Goal: Information Seeking & Learning: Learn about a topic

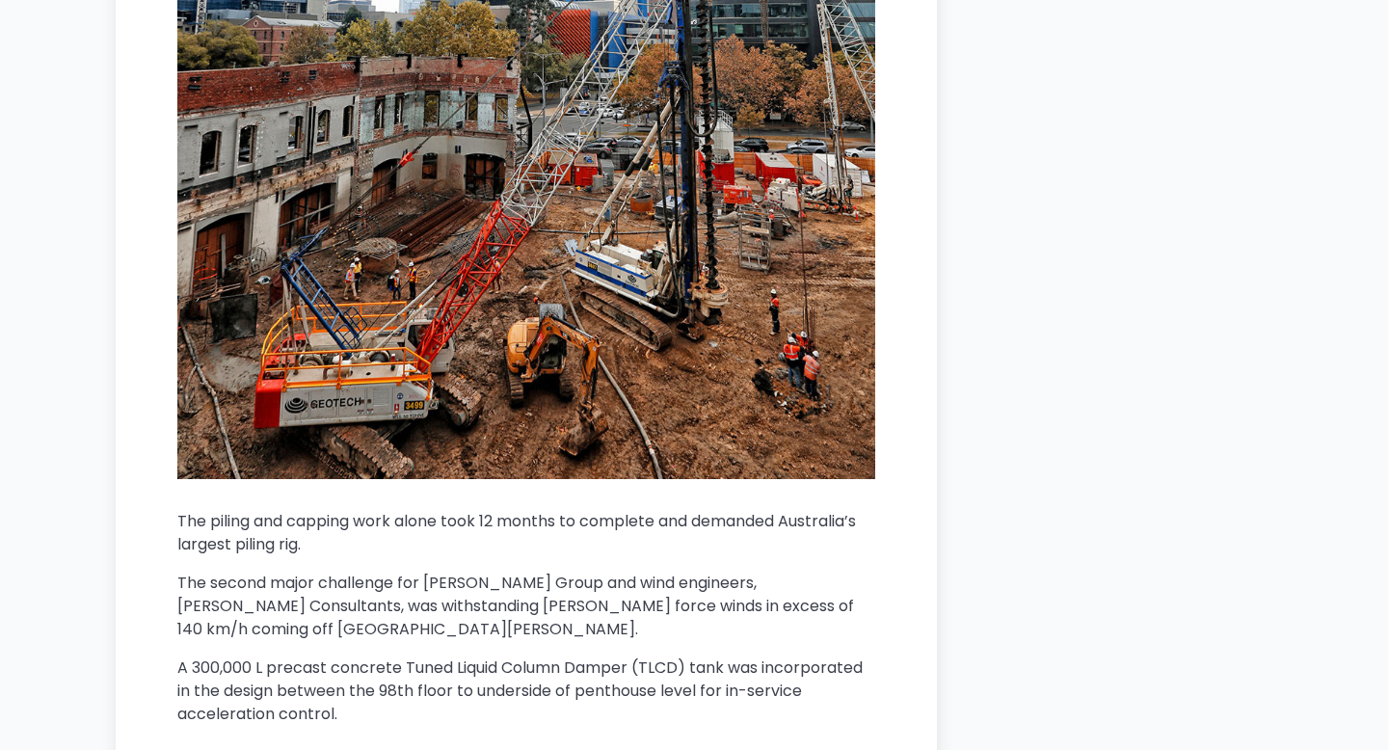
scroll to position [4781, 0]
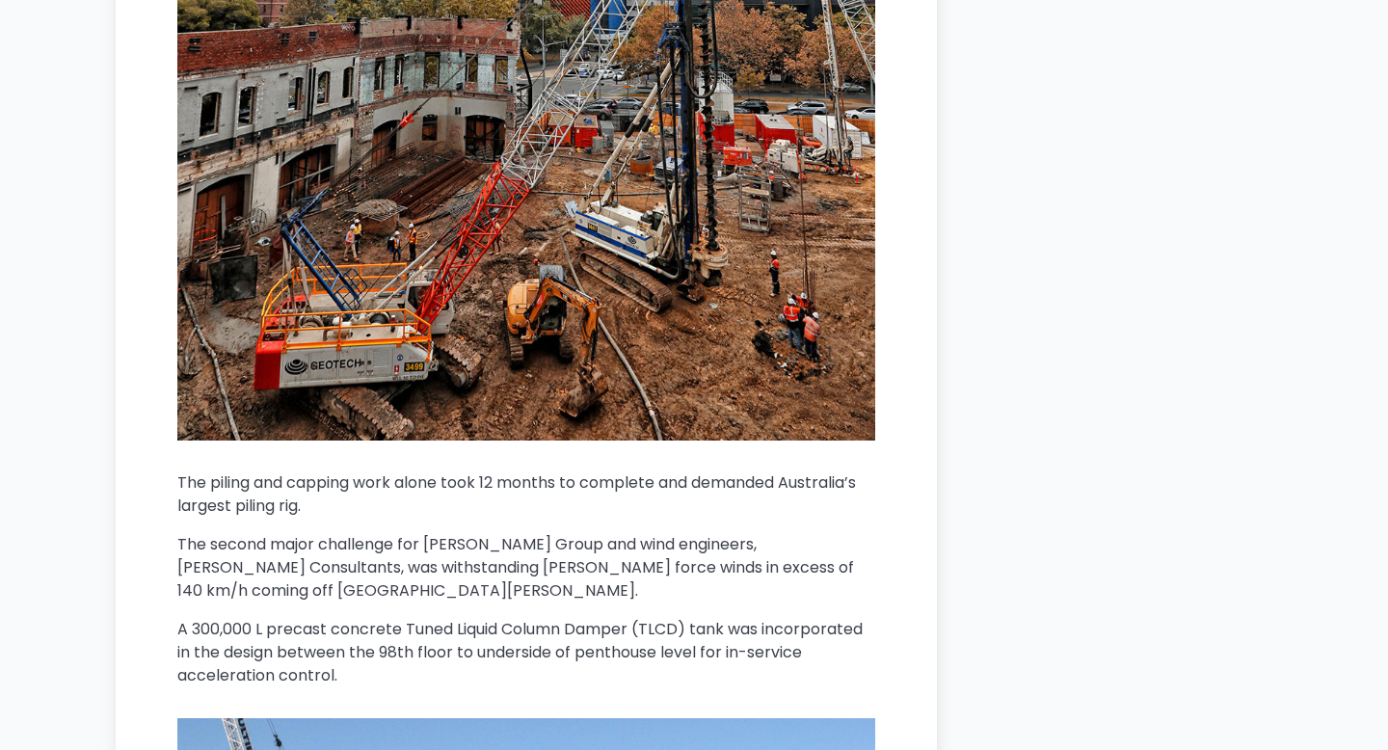
drag, startPoint x: 402, startPoint y: 604, endPoint x: 632, endPoint y: 606, distance: 230.3
click at [632, 618] on p "A 300,000 L precast concrete Tuned Liquid Column Damper (TLCD) tank was incorpo…" at bounding box center [526, 652] width 698 height 69
copy p "Tuned Liquid Column Damper"
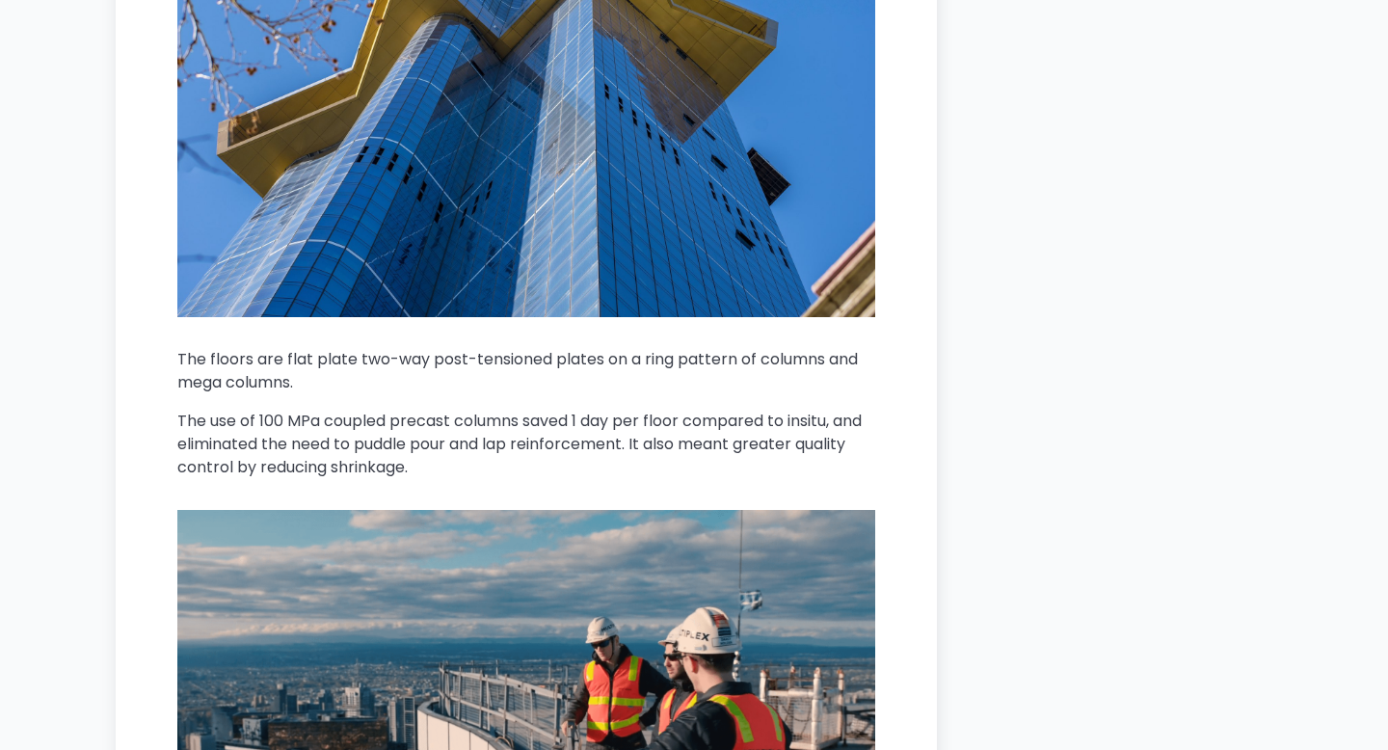
scroll to position [5012, 0]
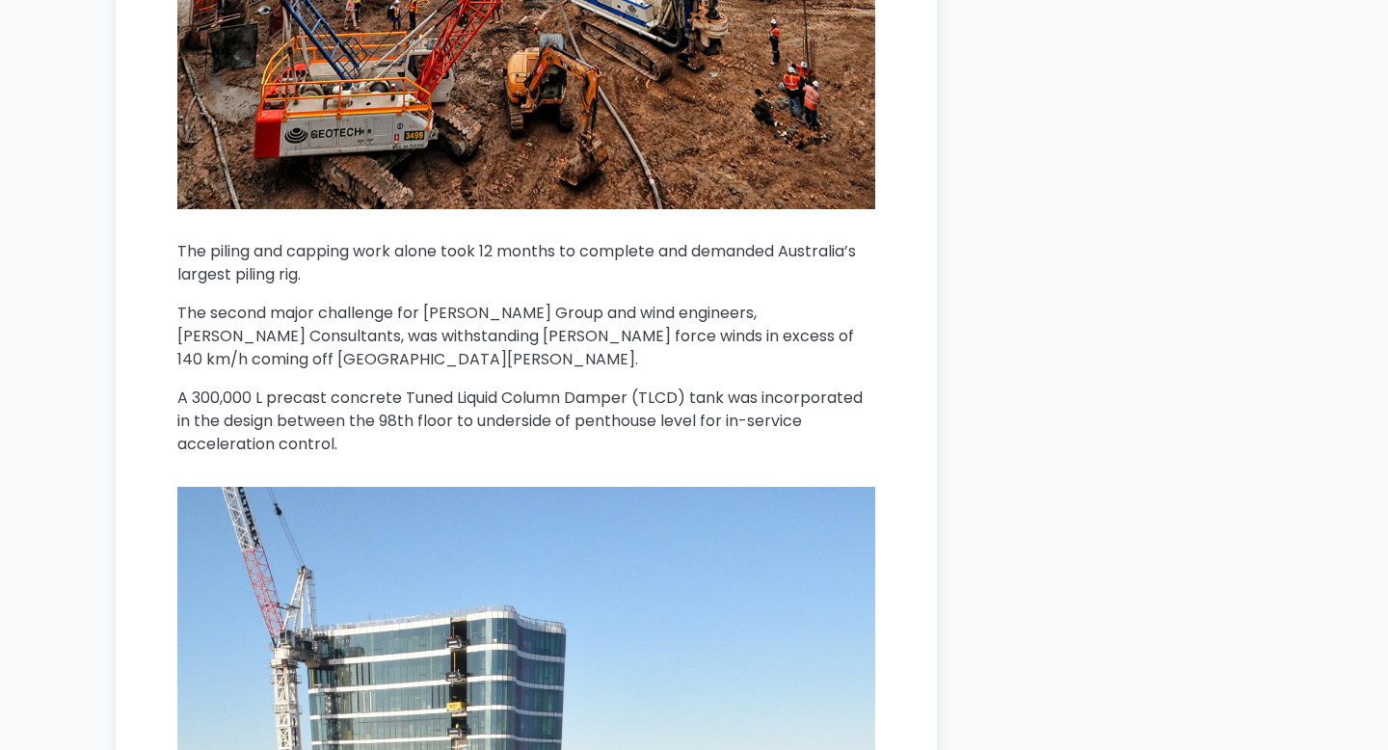
scroll to position [9423, 0]
